Goal: Task Accomplishment & Management: Use online tool/utility

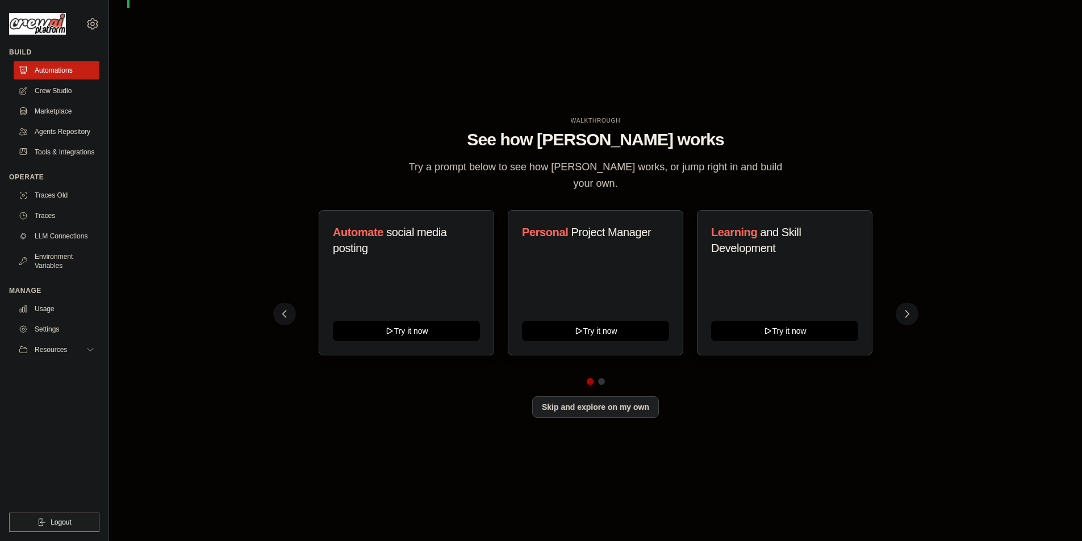
scroll to position [40, 0]
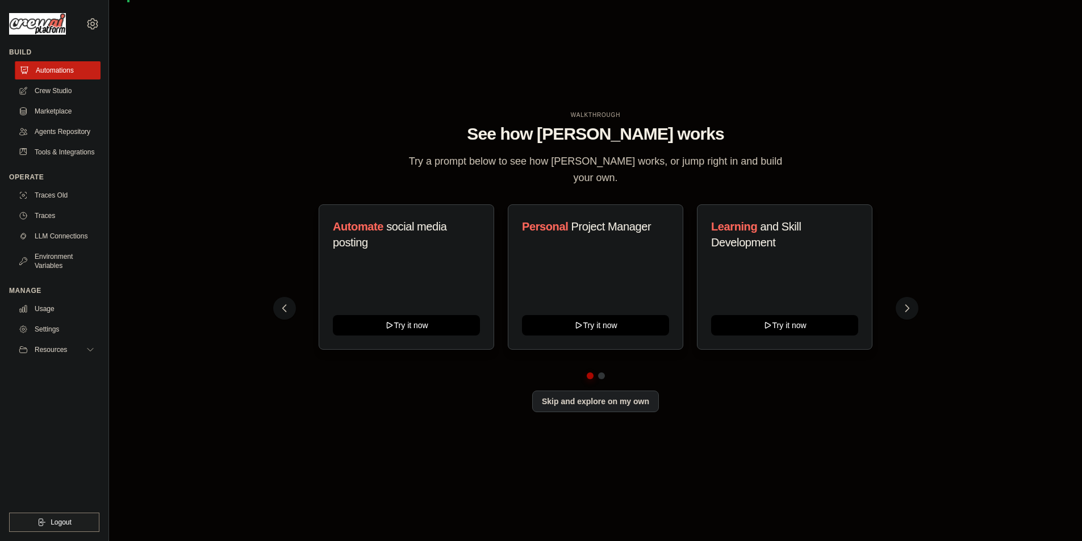
click at [55, 63] on link "Automations" at bounding box center [58, 70] width 86 height 18
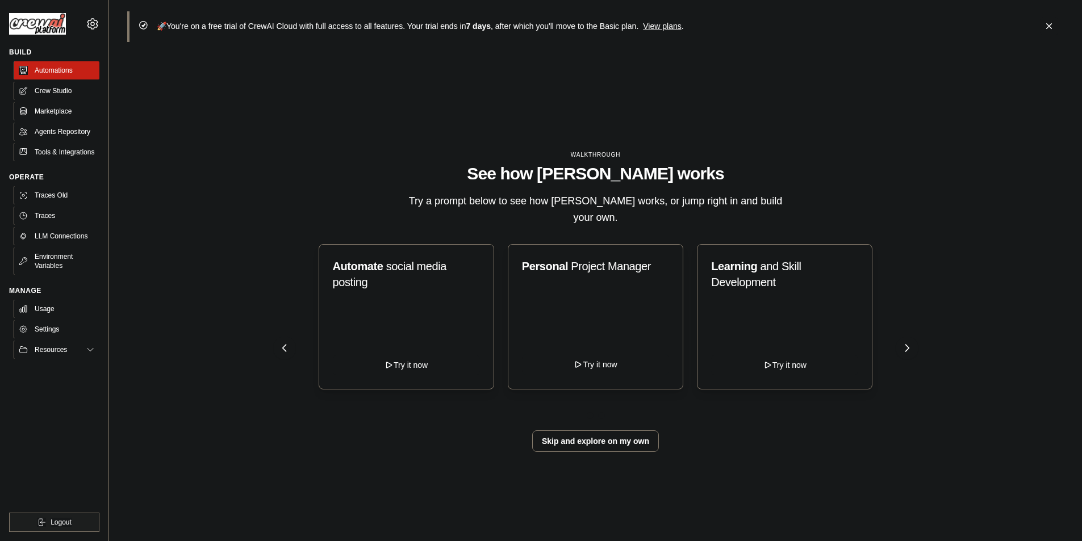
click at [593, 358] on div "Personal Project Manager Try it now" at bounding box center [596, 316] width 176 height 145
click at [596, 357] on button "Try it now" at bounding box center [595, 364] width 147 height 20
type textarea "**********"
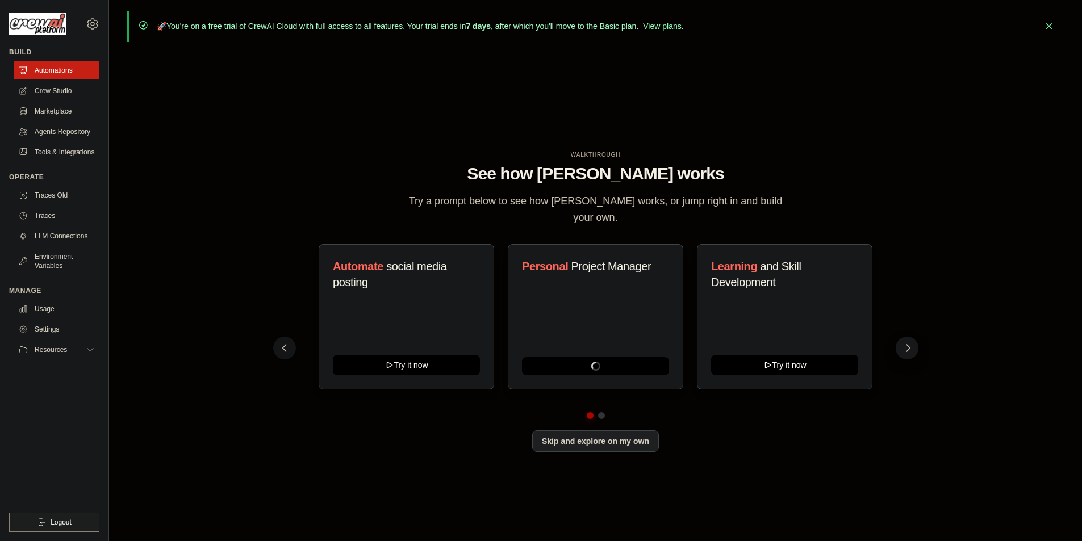
click at [912, 342] on icon at bounding box center [908, 347] width 11 height 11
click at [623, 429] on button "Skip and explore on my own" at bounding box center [595, 440] width 127 height 22
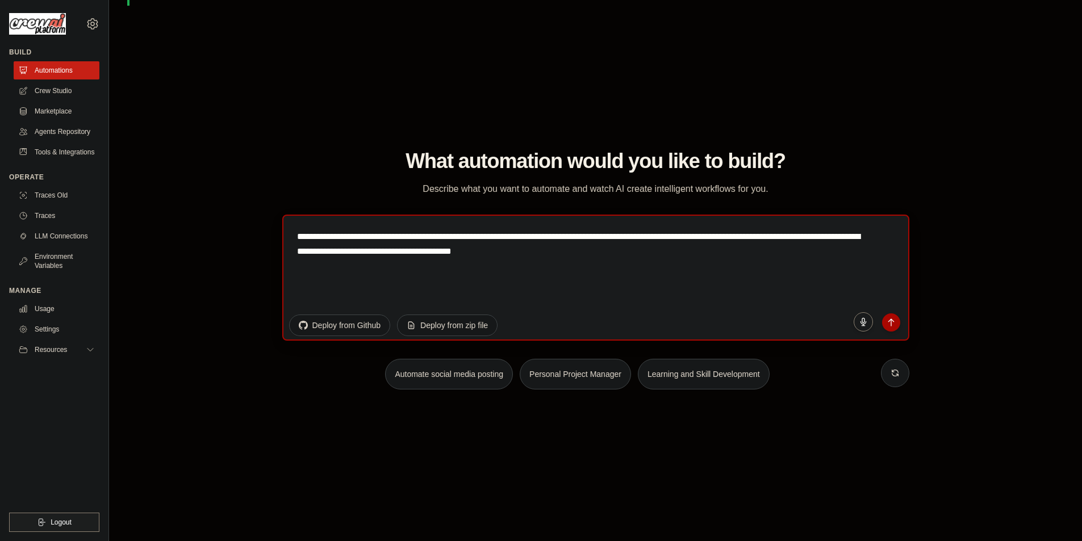
scroll to position [40, 0]
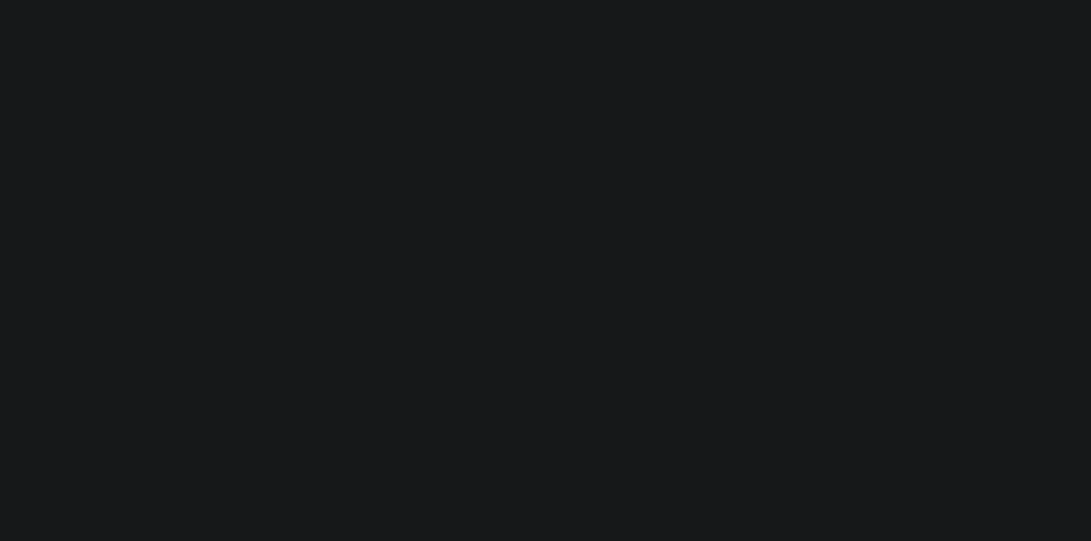
click at [420, 0] on html at bounding box center [545, 0] width 1091 height 0
click at [495, 0] on html at bounding box center [545, 0] width 1091 height 0
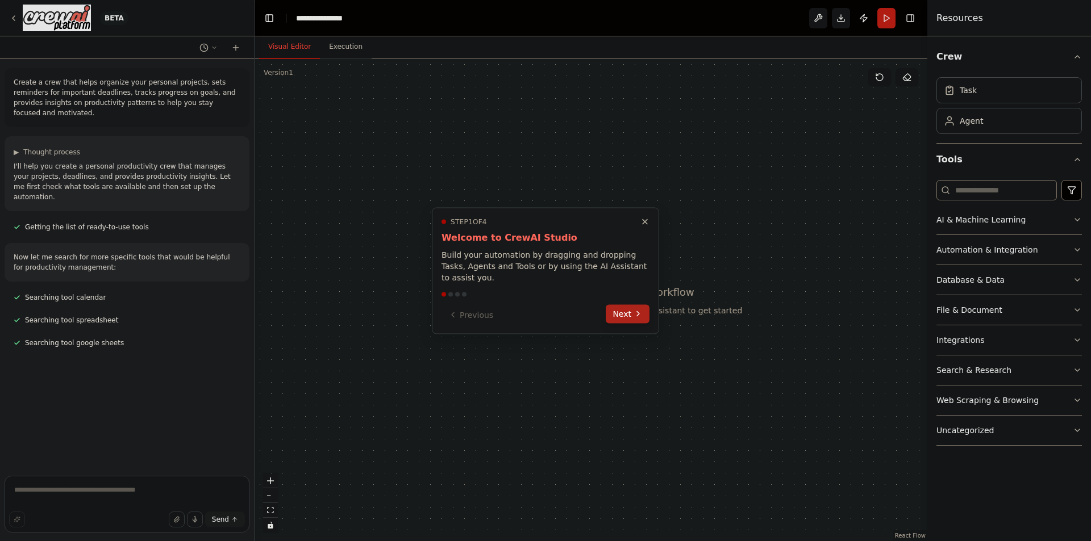
click at [644, 304] on button "Next" at bounding box center [627, 313] width 44 height 19
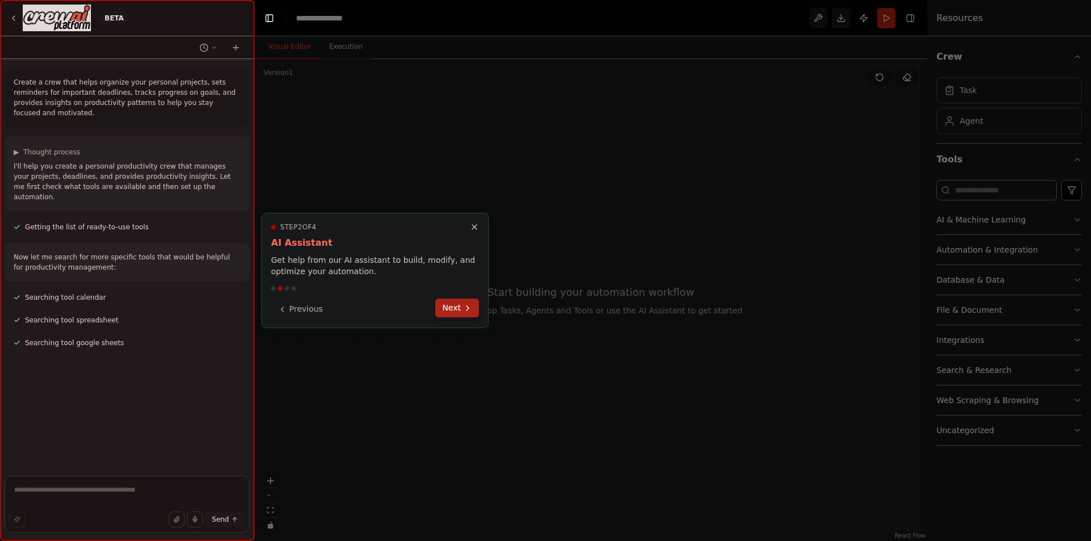
click at [462, 304] on button "Next" at bounding box center [457, 308] width 44 height 19
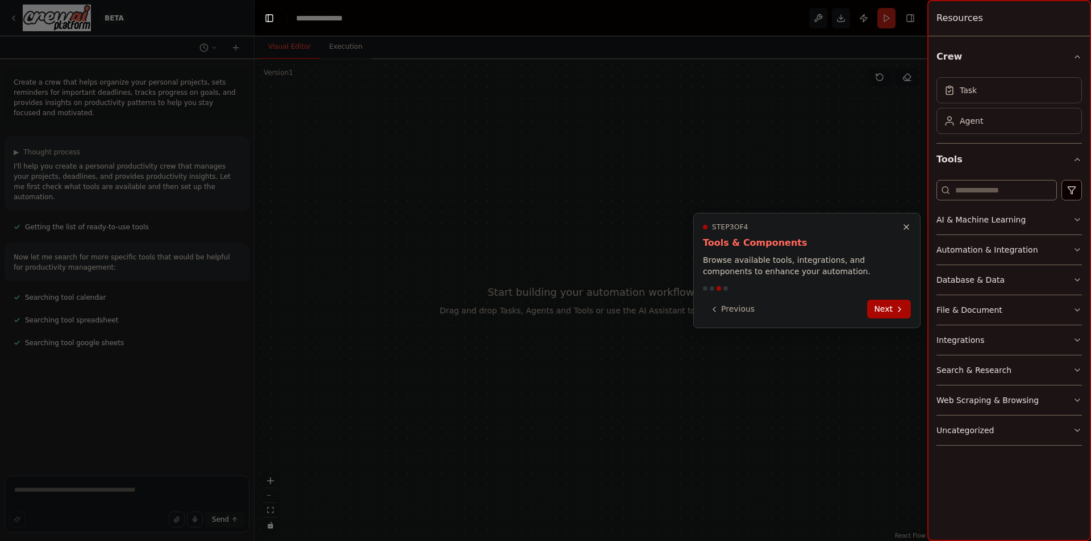
click at [462, 304] on div at bounding box center [545, 270] width 1091 height 541
click at [878, 307] on button "Next" at bounding box center [889, 308] width 44 height 19
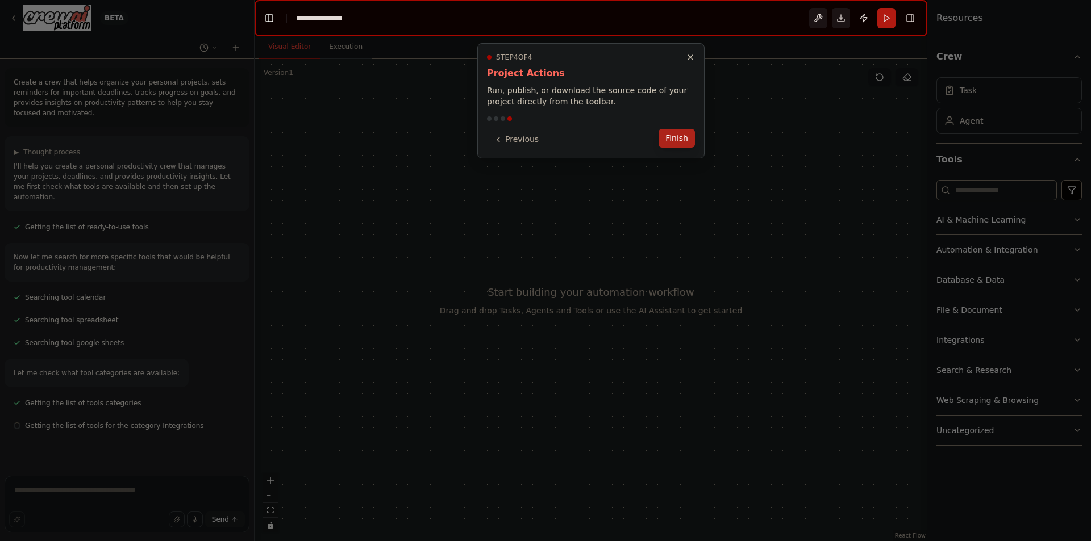
click at [665, 132] on button "Finish" at bounding box center [676, 138] width 36 height 19
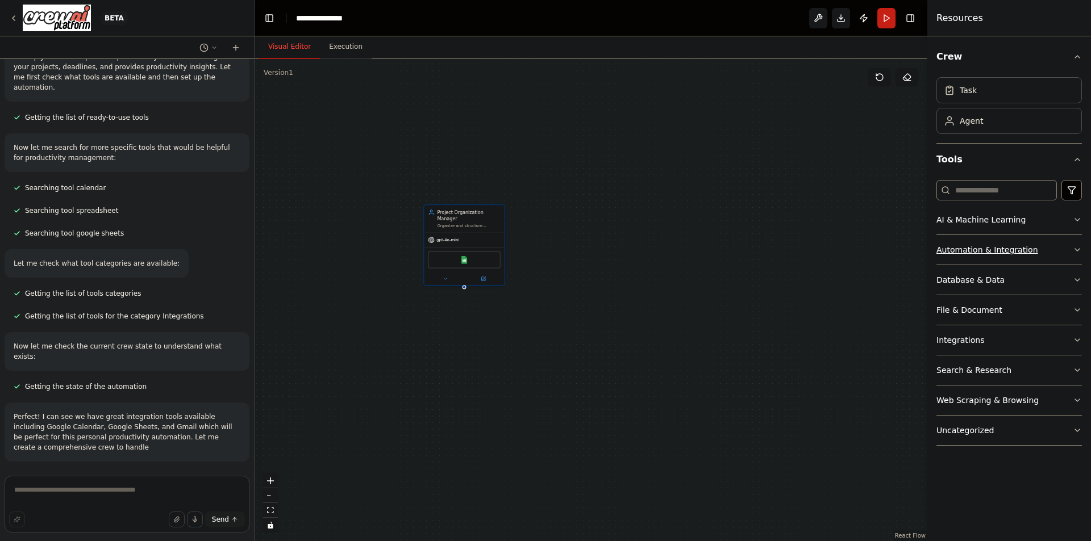
scroll to position [123, 0]
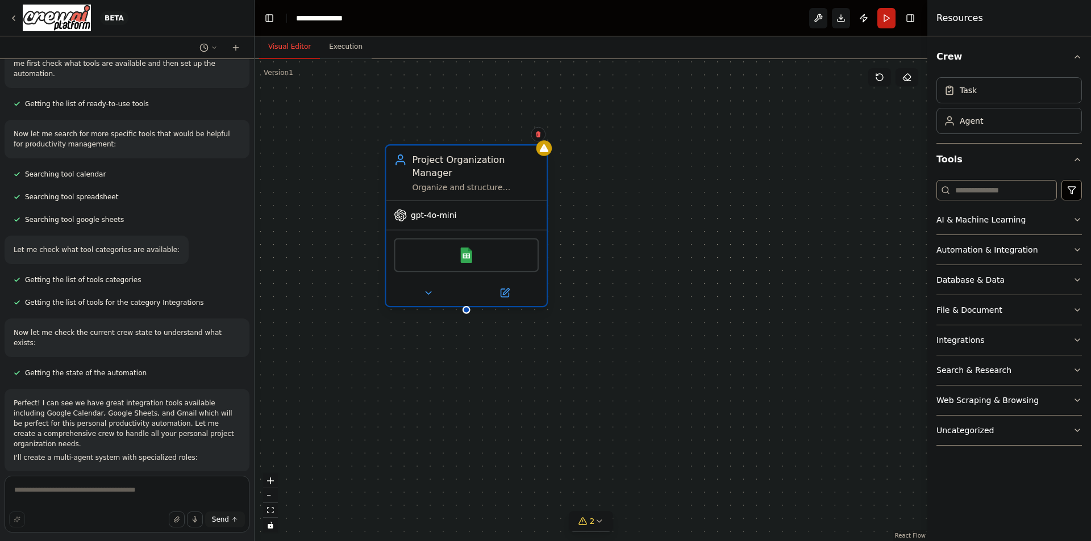
drag, startPoint x: 477, startPoint y: 198, endPoint x: 493, endPoint y: 206, distance: 17.5
click at [492, 204] on div "gpt-4o-mini" at bounding box center [466, 215] width 161 height 29
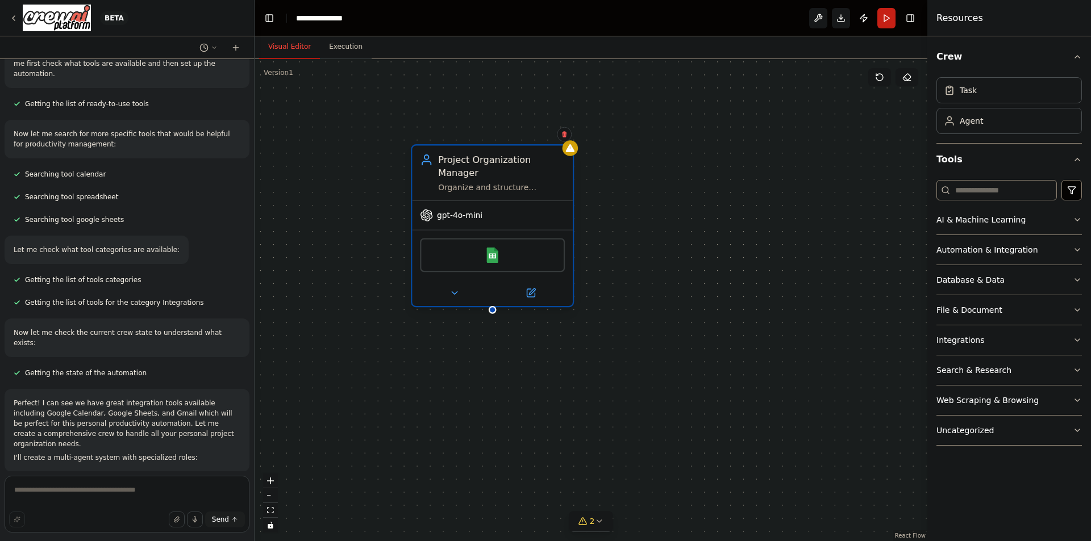
drag, startPoint x: 494, startPoint y: 207, endPoint x: 531, endPoint y: 210, distance: 37.0
click at [530, 210] on div "gpt-4o-mini" at bounding box center [492, 215] width 161 height 29
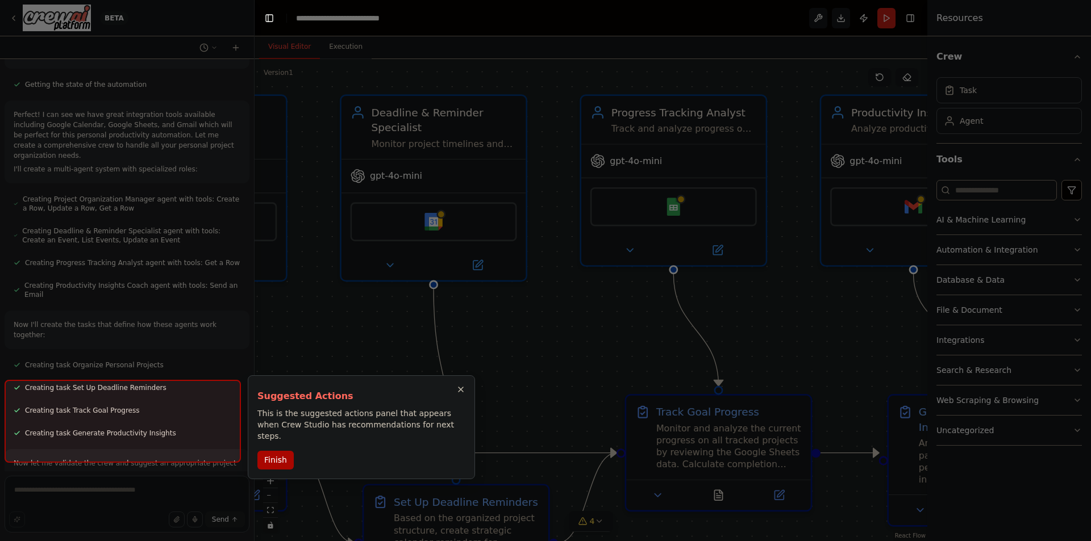
scroll to position [541, 0]
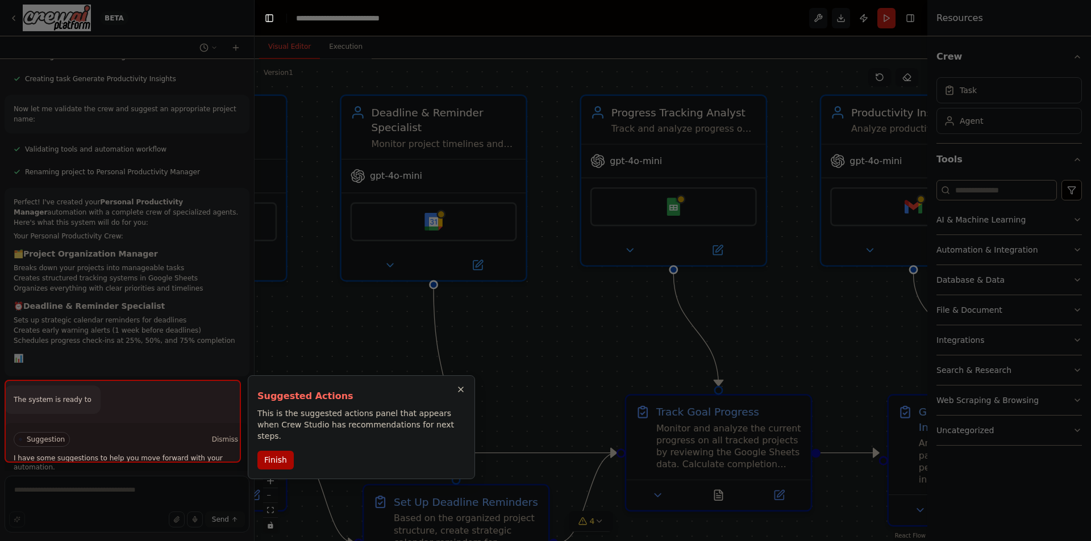
click at [460, 407] on div "Suggested Actions This is the suggested actions panel that appears when Crew St…" at bounding box center [361, 413] width 208 height 57
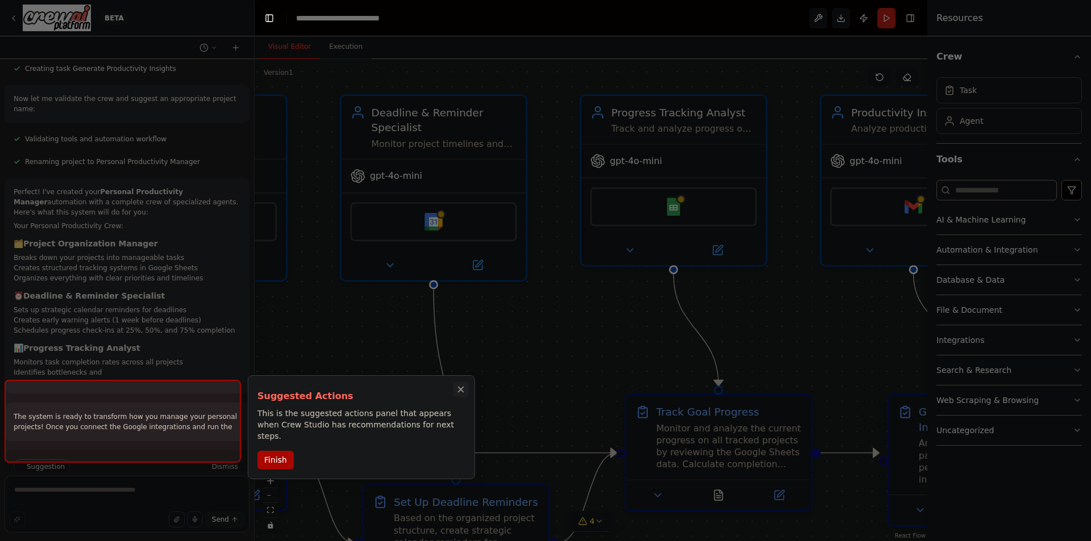
click at [456, 390] on icon "Close walkthrough" at bounding box center [461, 390] width 10 height 10
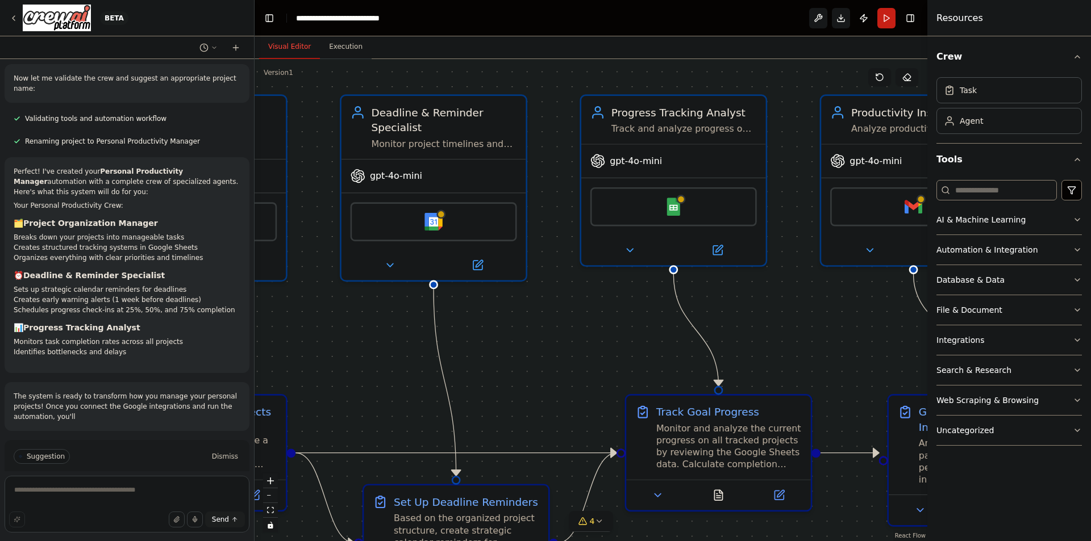
click at [450, 389] on icon "Edge from 030ebf04-e94b-45b1-a1ad-9f38ed0c40bf to 43ab7899-227b-4942-81c4-5c6d0…" at bounding box center [444, 382] width 23 height 187
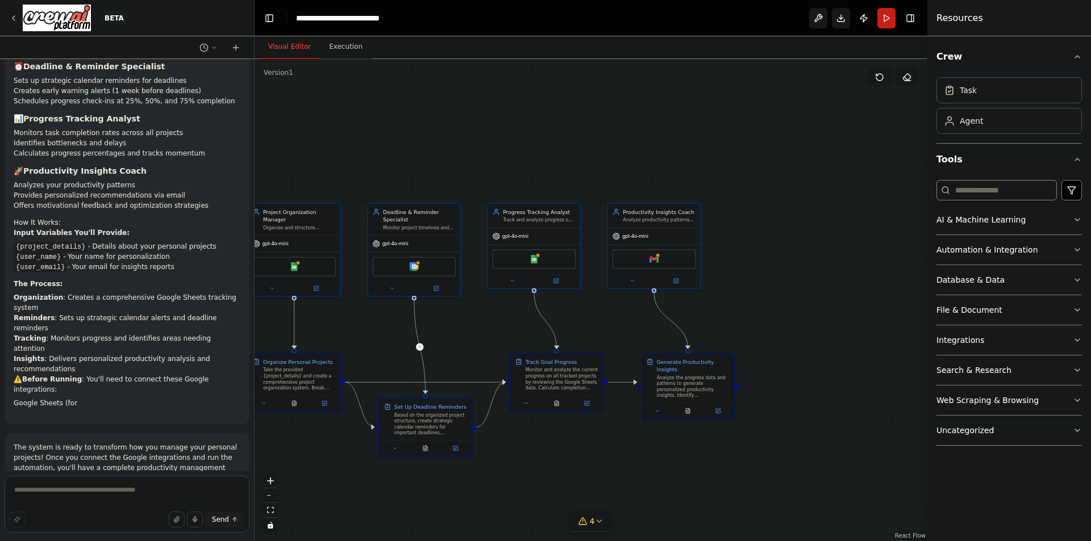
scroll to position [1026, 0]
